Goal: Task Accomplishment & Management: Manage account settings

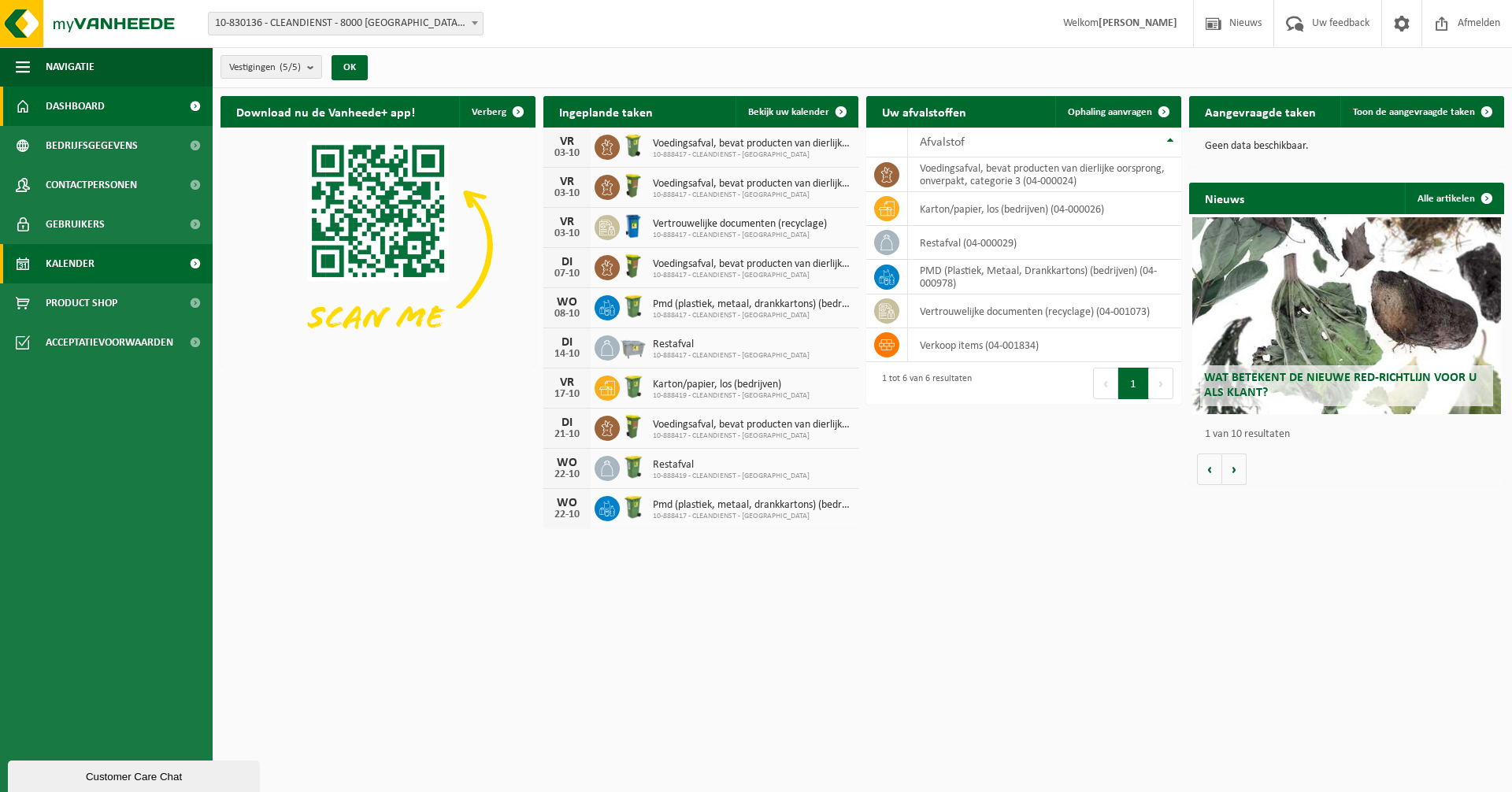
click at [132, 269] on link "Kalender" at bounding box center [106, 263] width 212 height 39
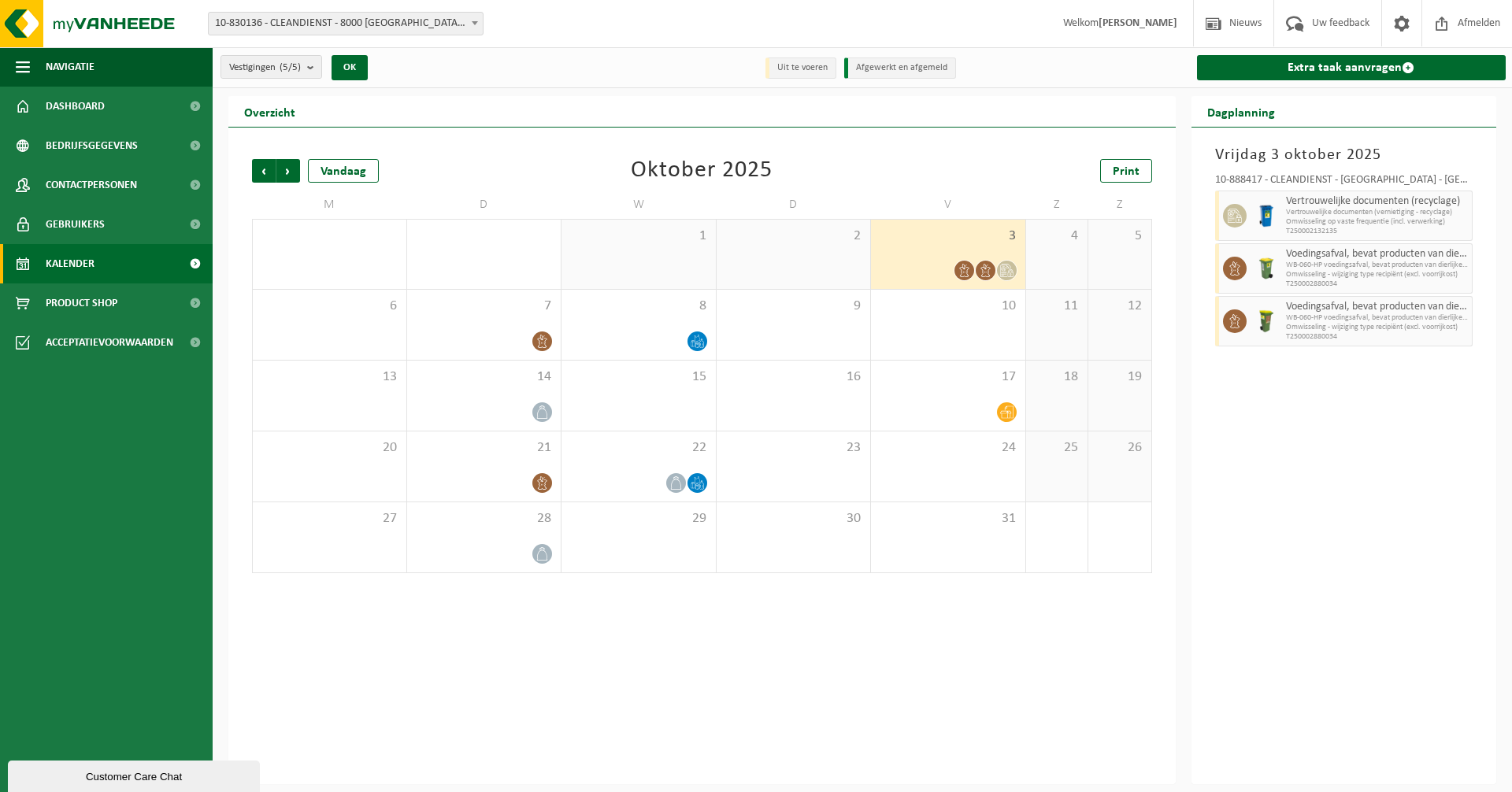
click at [1321, 326] on span "Omwisseling - wijziging type recipiënt (excl. voorrijkost)" at bounding box center [1376, 327] width 182 height 9
click at [1299, 257] on span "Voedingsafval, bevat producten van dierlijke oorsprong, onverpakt, categorie 3" at bounding box center [1376, 254] width 182 height 12
click at [1335, 248] on span "Voedingsafval, bevat producten van dierlijke oorsprong, onverpakt, categorie 3" at bounding box center [1376, 254] width 182 height 12
click at [1267, 332] on div at bounding box center [1266, 321] width 32 height 51
click at [938, 264] on div at bounding box center [947, 271] width 138 height 22
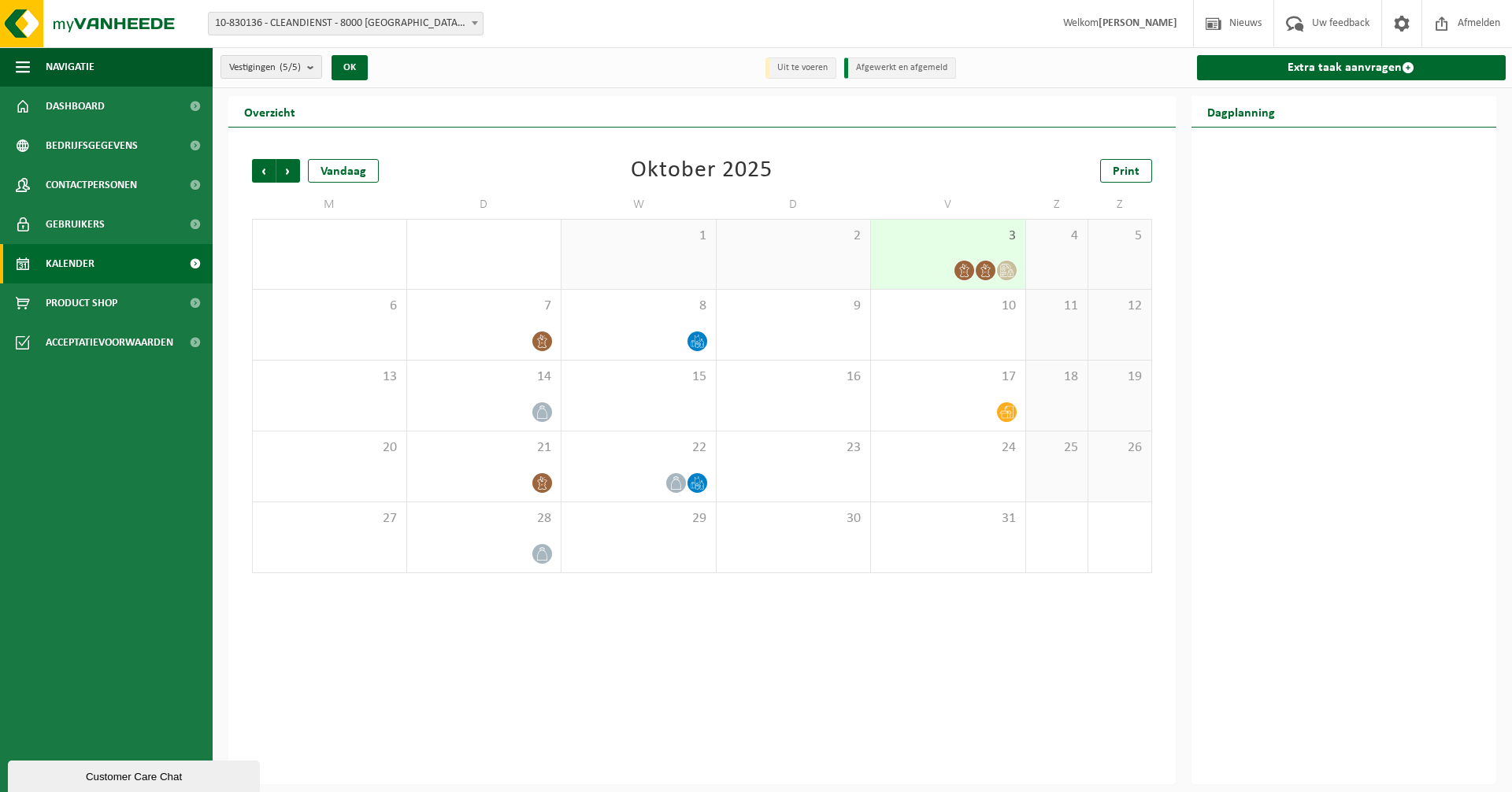
click at [966, 267] on icon at bounding box center [964, 271] width 13 height 13
click at [986, 268] on icon at bounding box center [985, 271] width 13 height 13
click at [479, 329] on div "7" at bounding box center [484, 325] width 154 height 70
